Goal: Find specific page/section: Find specific page/section

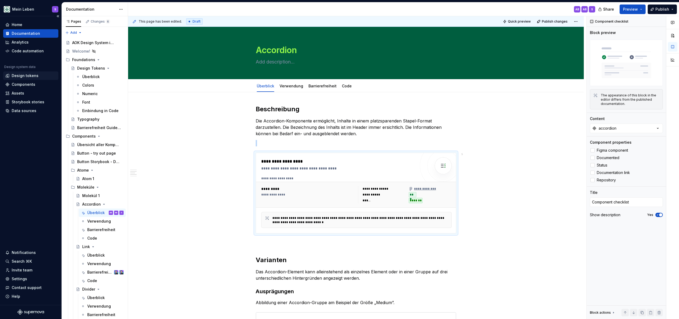
scroll to position [236, 0]
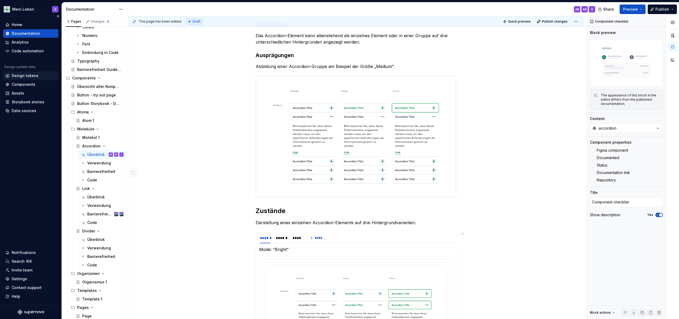
click at [21, 76] on div "Design tokens" at bounding box center [25, 75] width 27 height 5
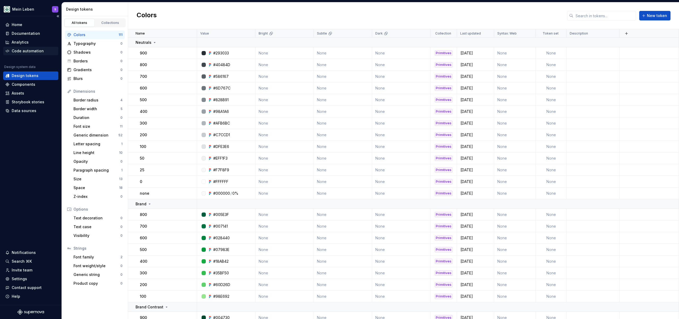
click at [23, 51] on div "Code automation" at bounding box center [28, 50] width 32 height 5
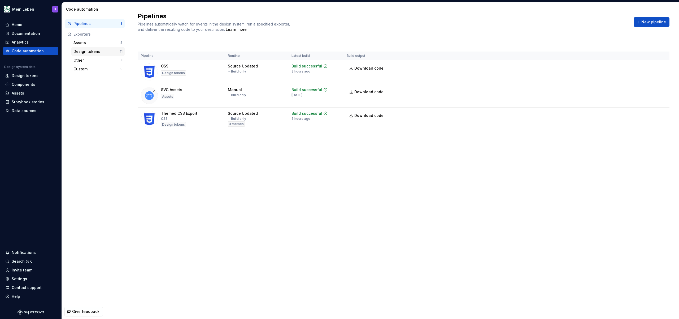
click at [94, 52] on div "Design tokens" at bounding box center [96, 51] width 46 height 5
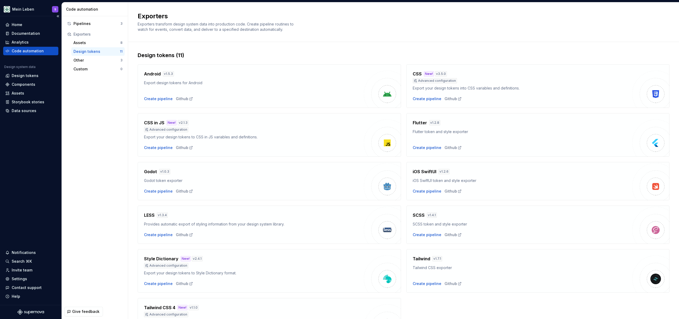
click at [29, 71] on div "Design system data" at bounding box center [30, 68] width 55 height 6
click at [29, 75] on div "Design tokens" at bounding box center [25, 75] width 27 height 5
